Goal: Find specific page/section: Find specific page/section

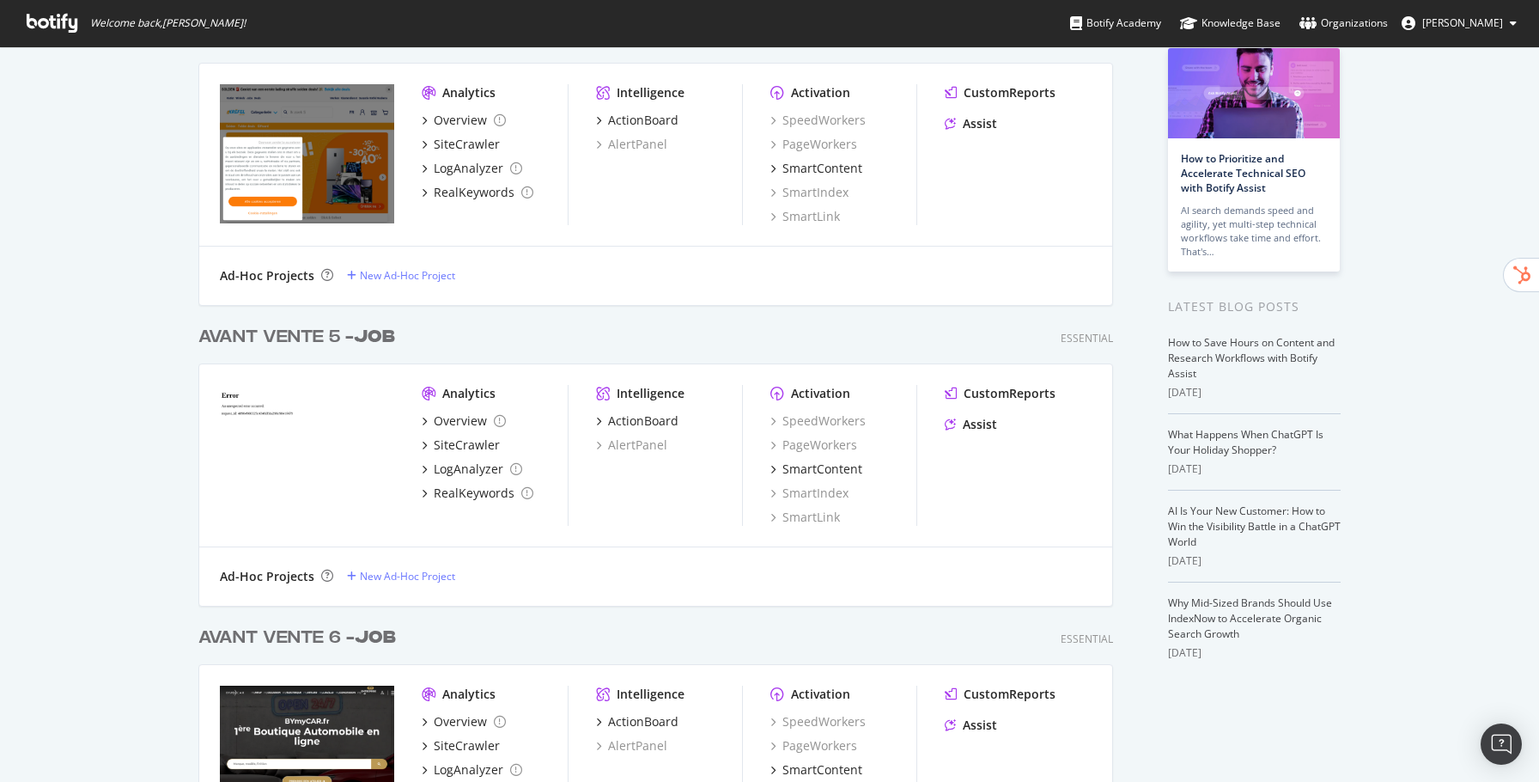
scroll to position [255, 0]
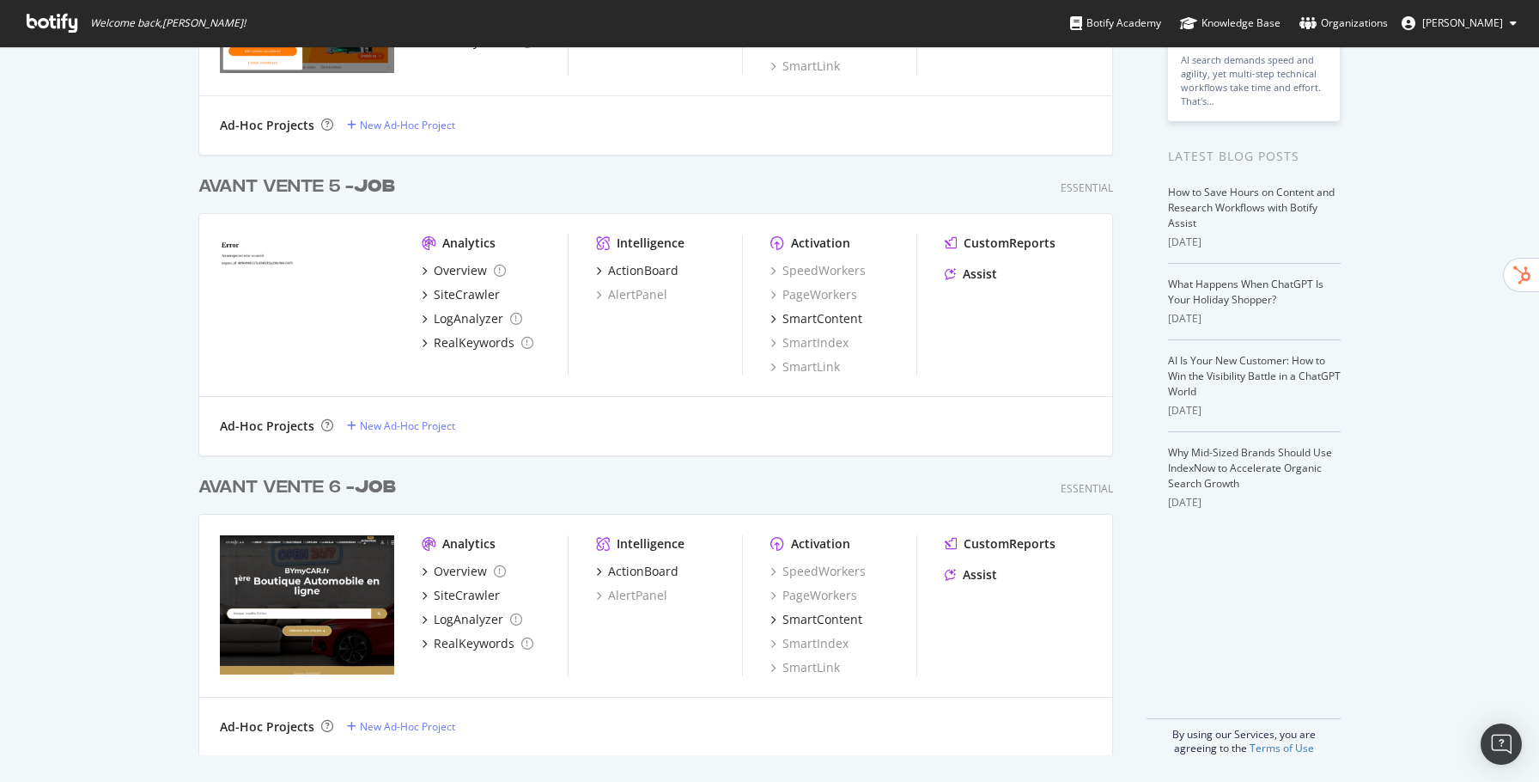
type input "job"
click at [377, 492] on b "JOB" at bounding box center [375, 486] width 41 height 17
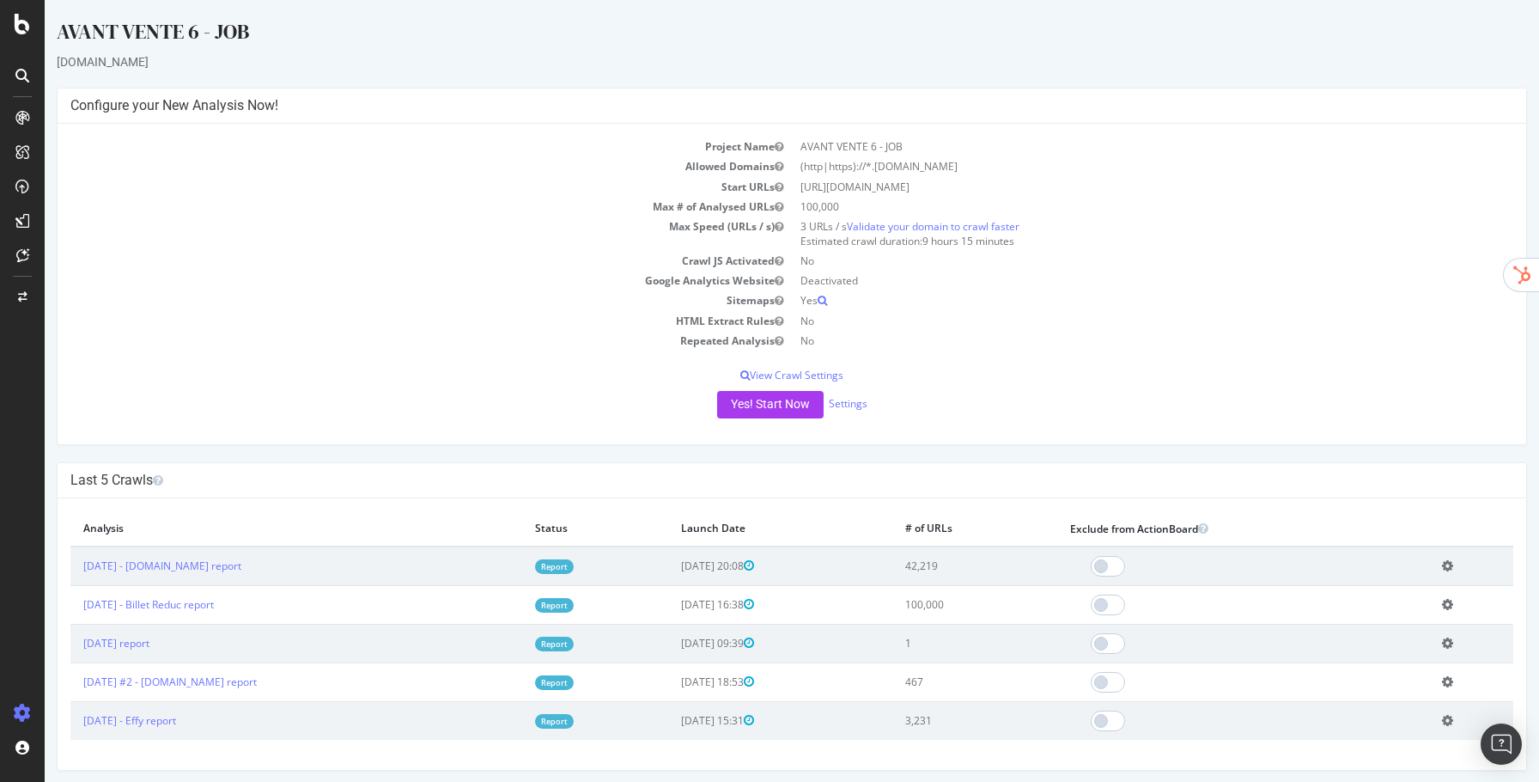
click at [574, 567] on link "Report" at bounding box center [554, 566] width 39 height 15
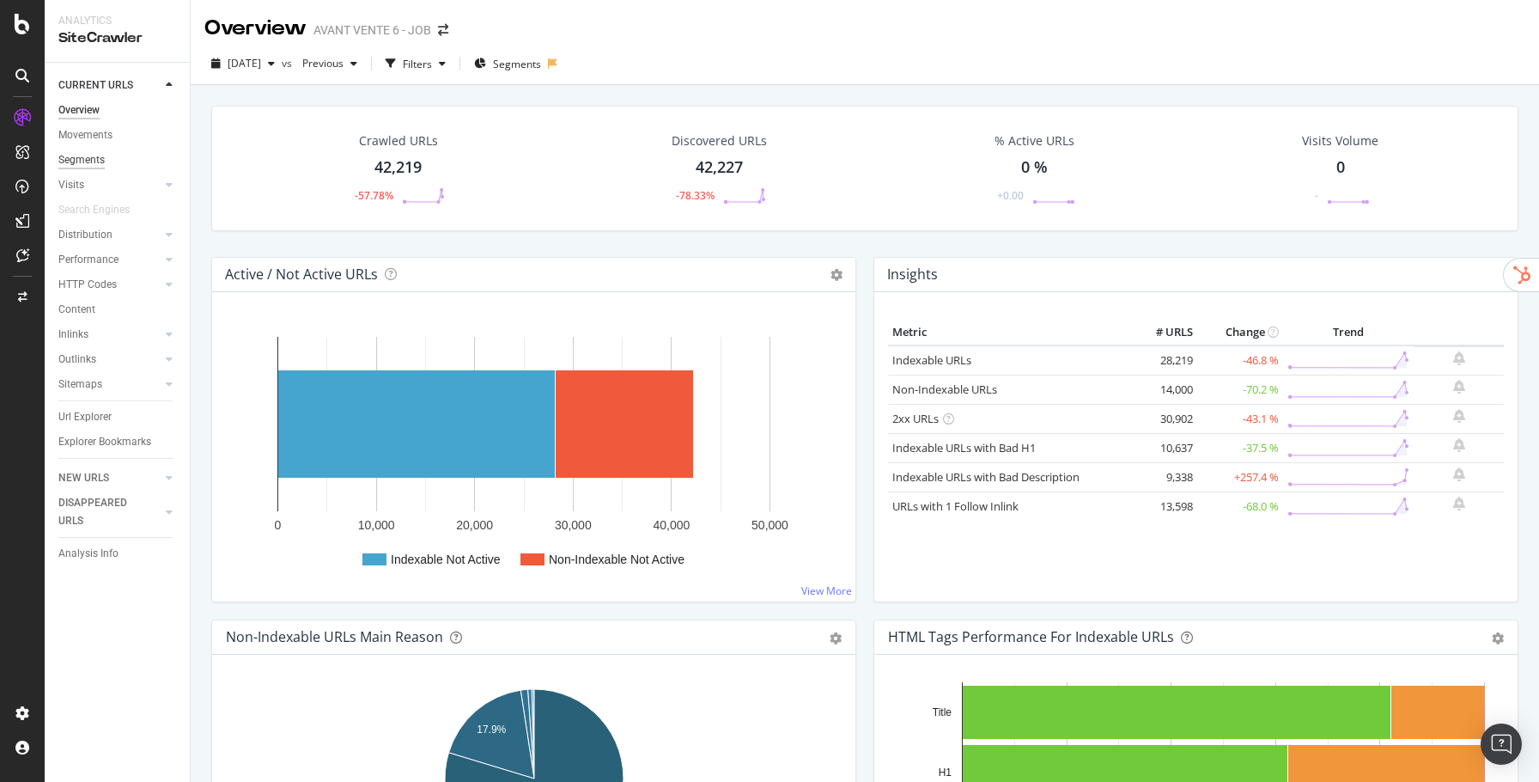
click at [79, 161] on div "Segments" at bounding box center [81, 160] width 46 height 18
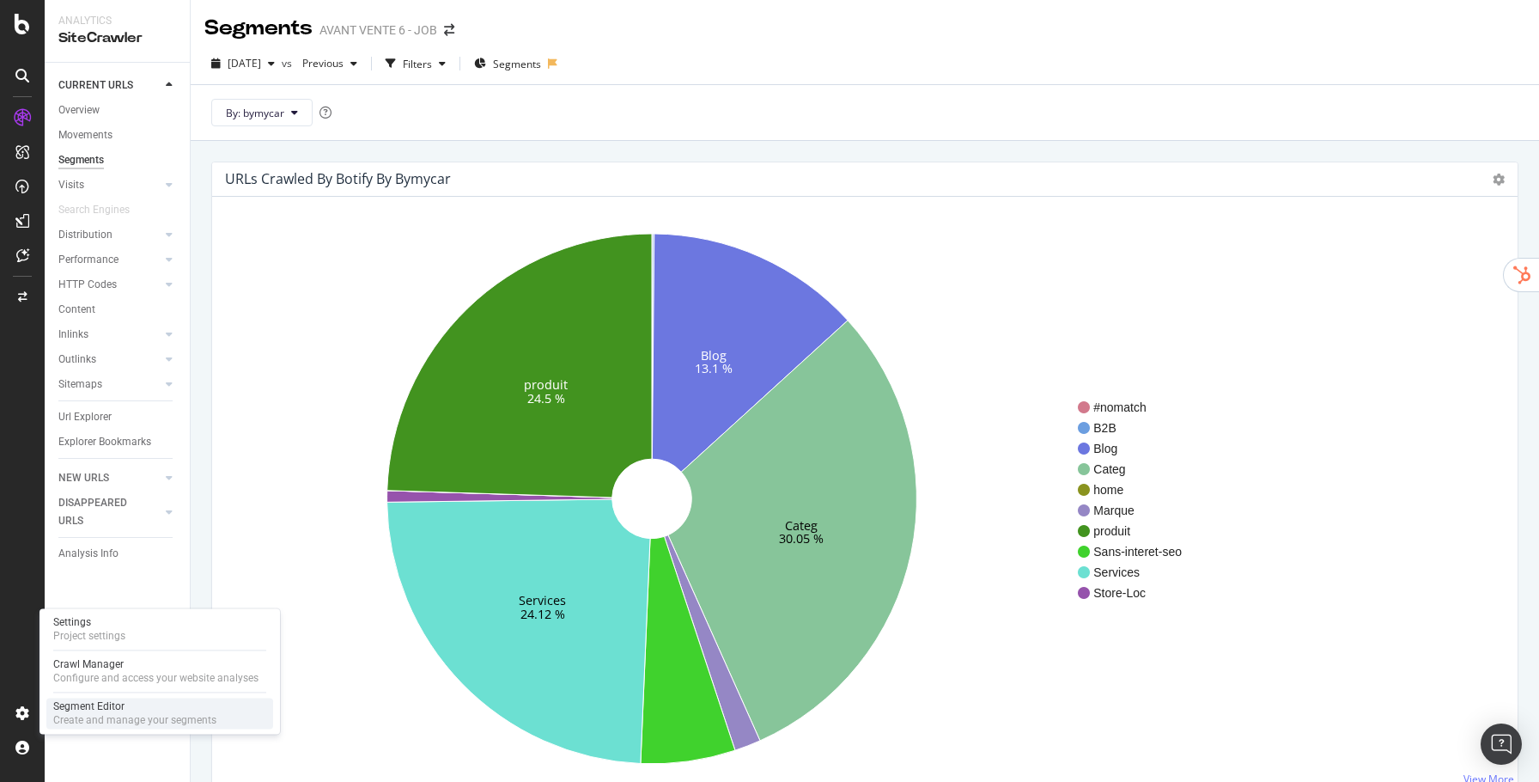
click at [97, 705] on div "Segment Editor" at bounding box center [134, 706] width 163 height 14
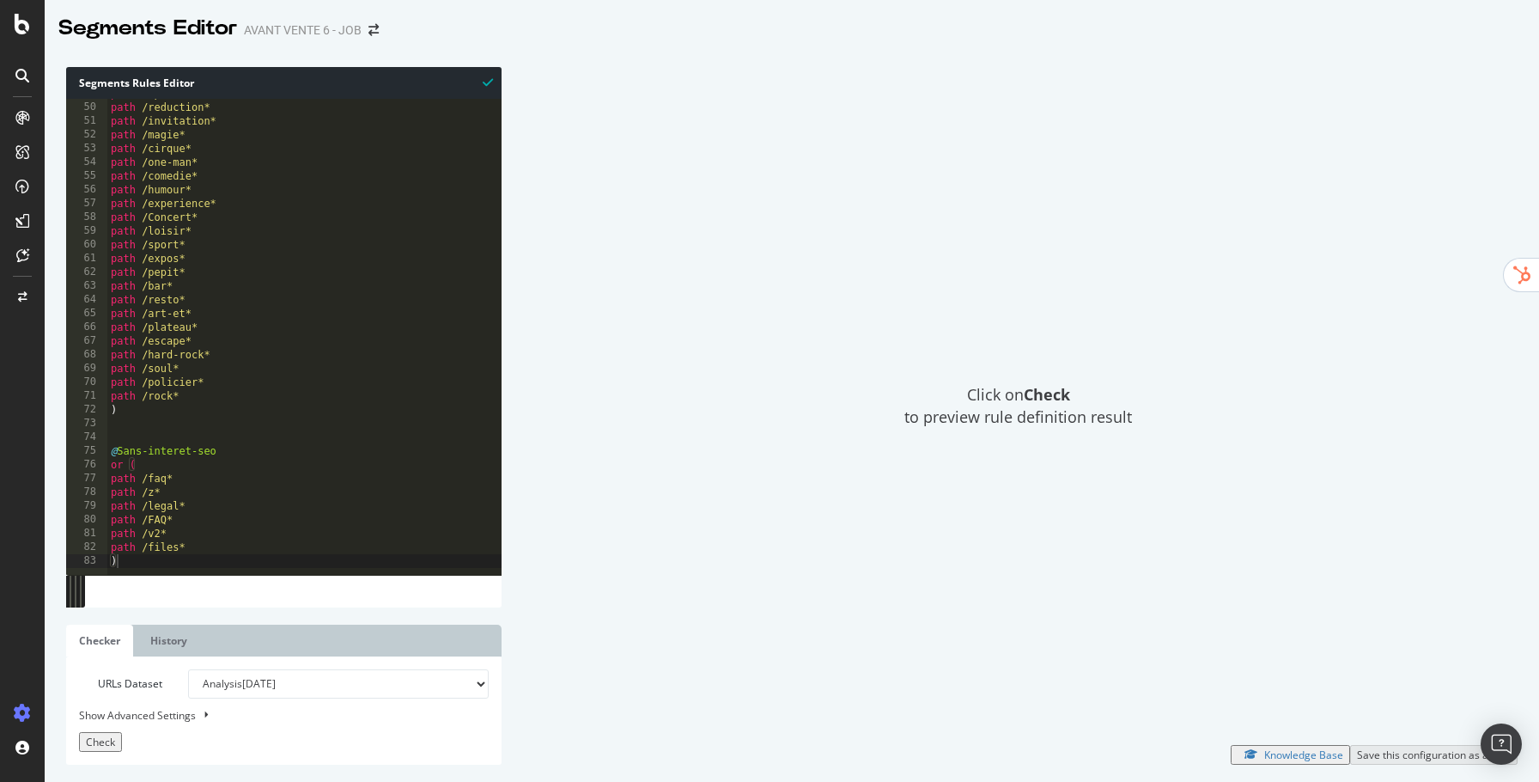
scroll to position [672, 0]
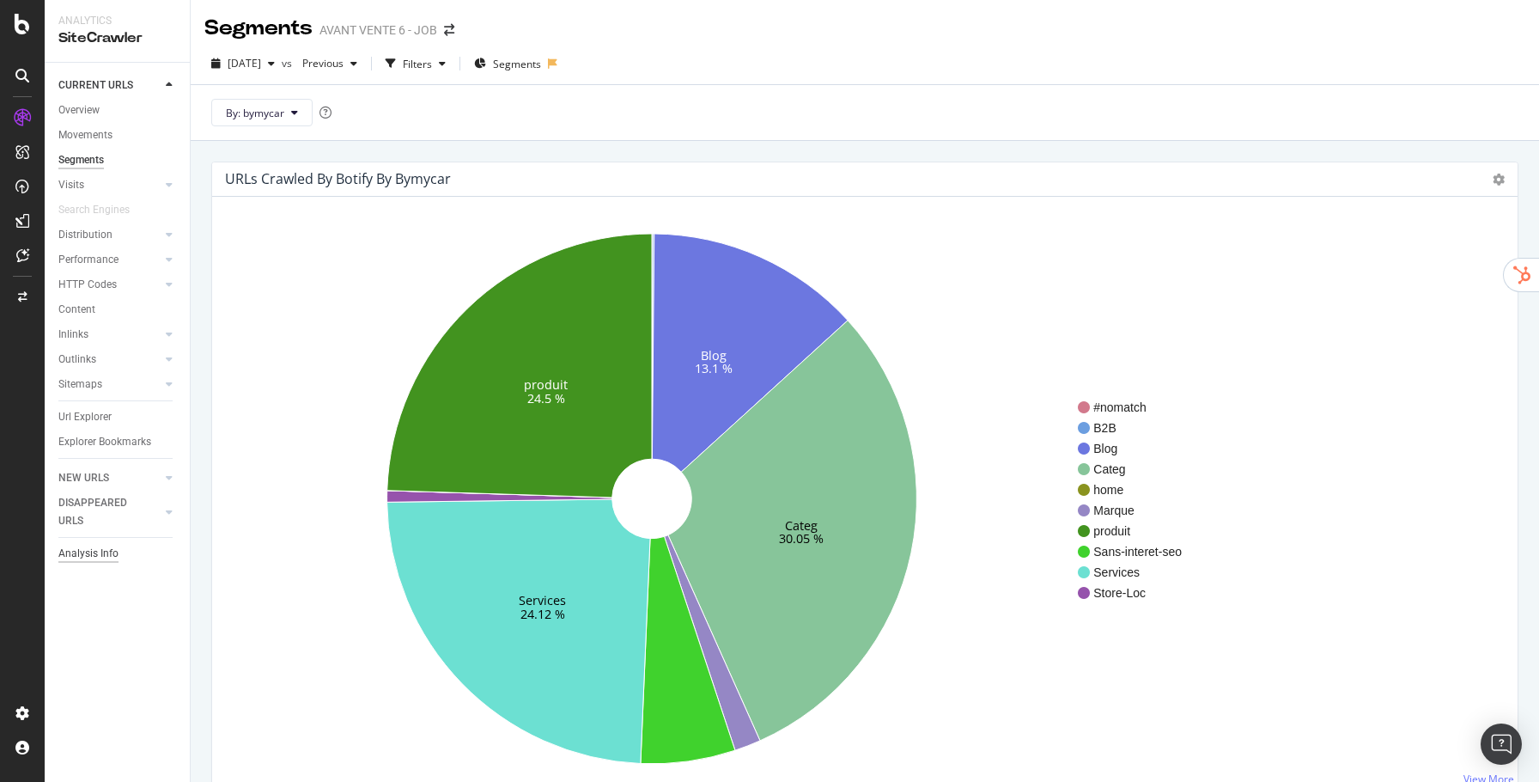
click at [110, 554] on div "Analysis Info" at bounding box center [88, 554] width 60 height 18
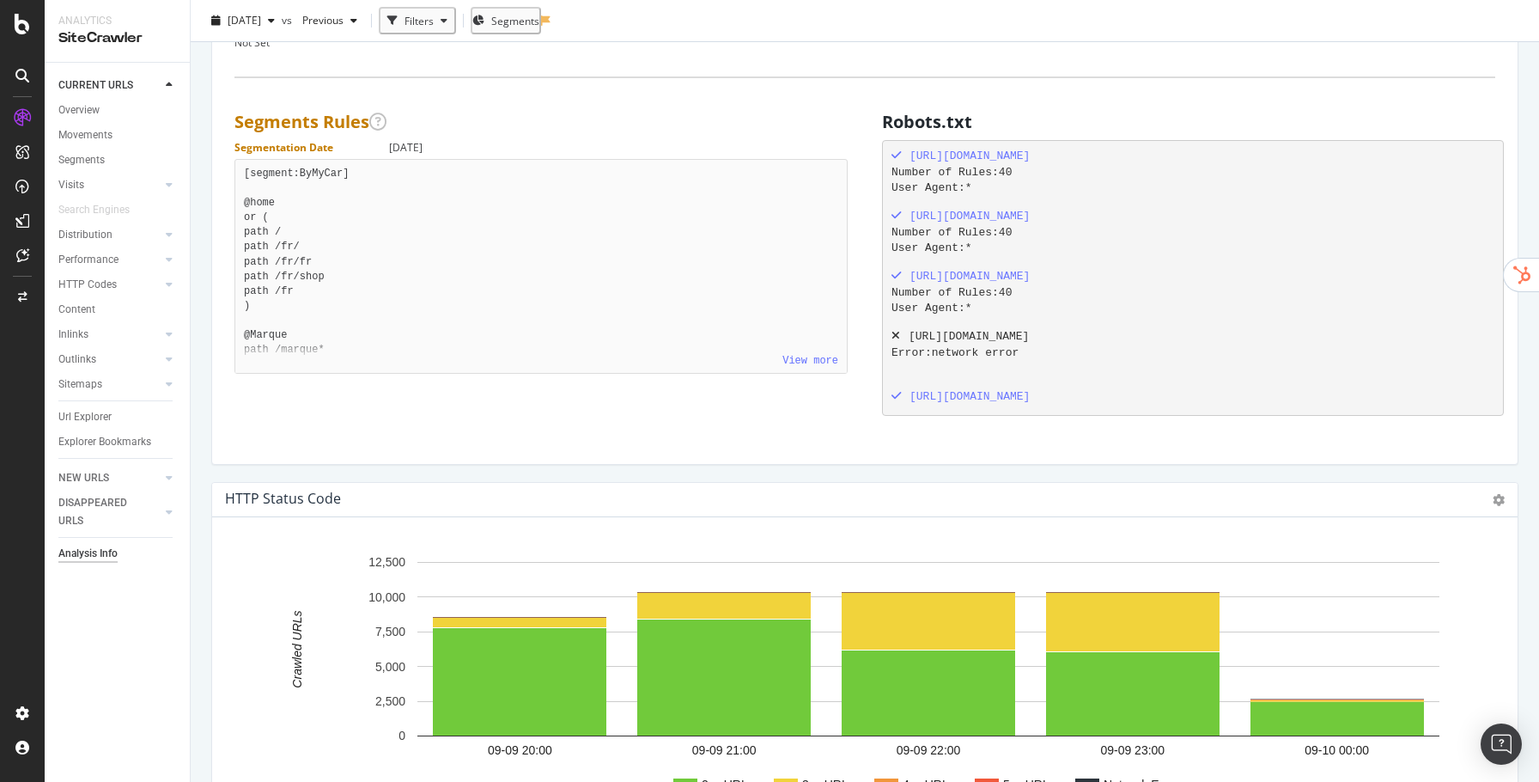
scroll to position [1199, 0]
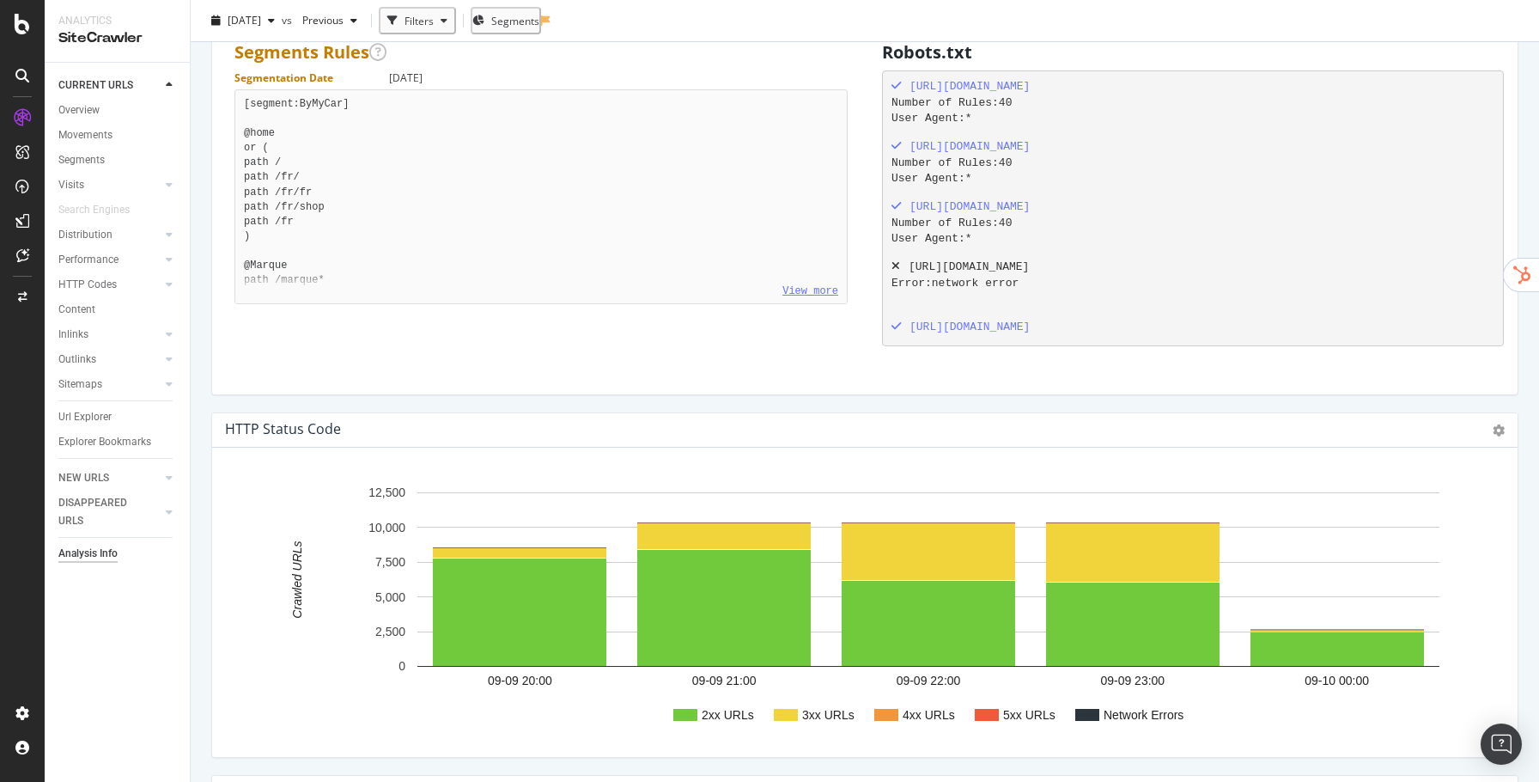
click at [813, 286] on link "View more" at bounding box center [810, 291] width 56 height 12
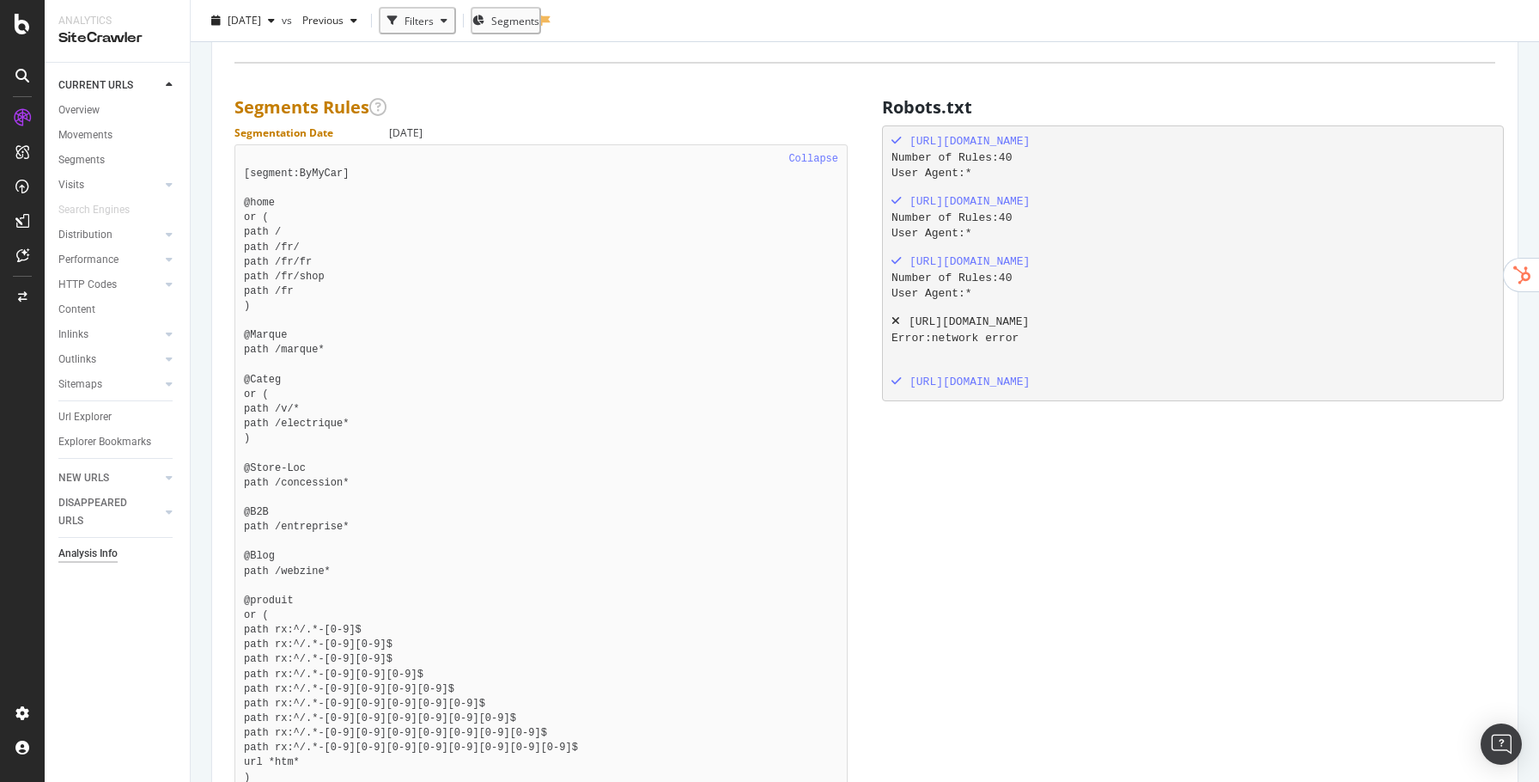
scroll to position [1143, 0]
click at [93, 113] on div "Overview" at bounding box center [78, 110] width 41 height 18
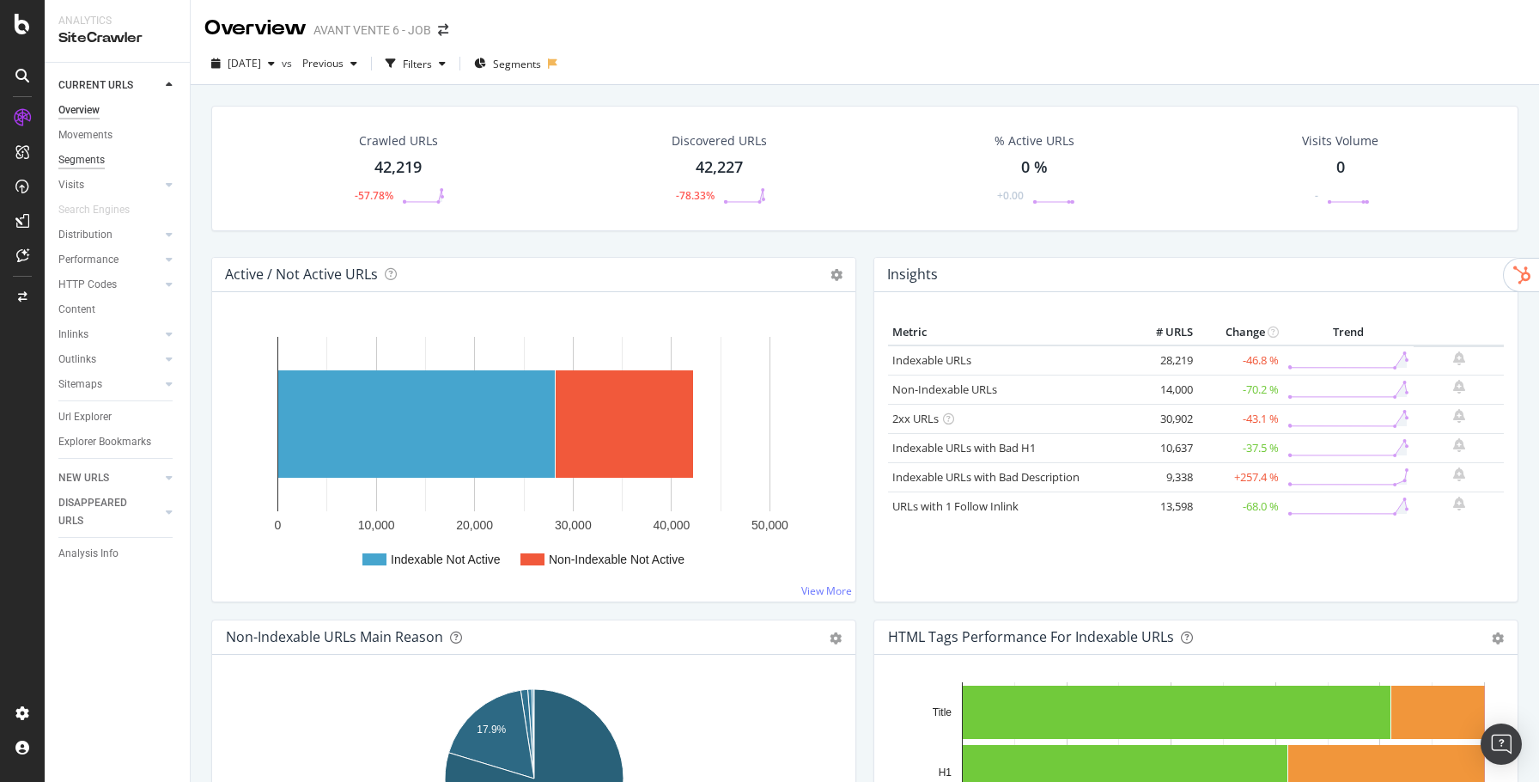
click at [71, 168] on div "Segments" at bounding box center [81, 160] width 46 height 18
